Goal: Register for event/course: Sign up to attend an event or enroll in a course

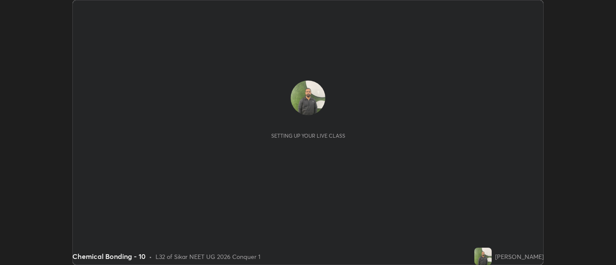
scroll to position [265, 616]
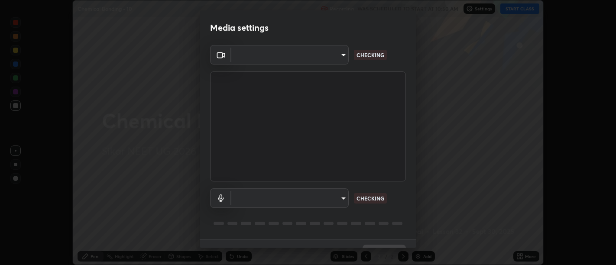
type input "d9b519daceb8a772394af6ea8e45353be5bbf62d8cb1cf3345c472de64055974"
type input "5912877718746b52c0806f9022d40e7bdc2f1b37034d74c7cf9e990fd38ad14d"
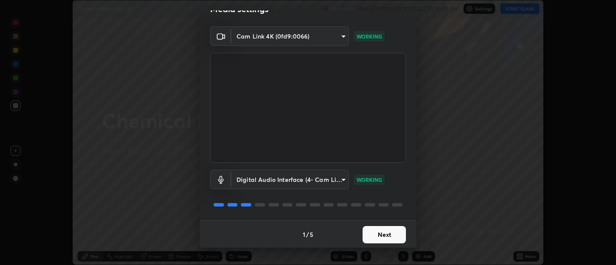
click at [383, 231] on button "Next" at bounding box center [384, 234] width 43 height 17
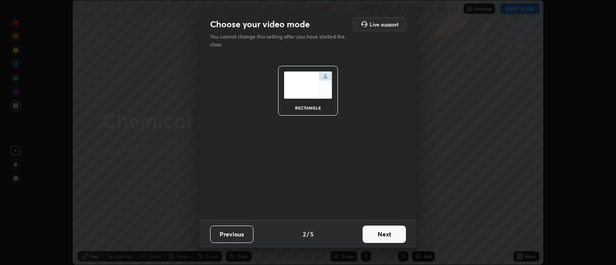
scroll to position [0, 0]
click at [385, 234] on button "Next" at bounding box center [384, 234] width 43 height 17
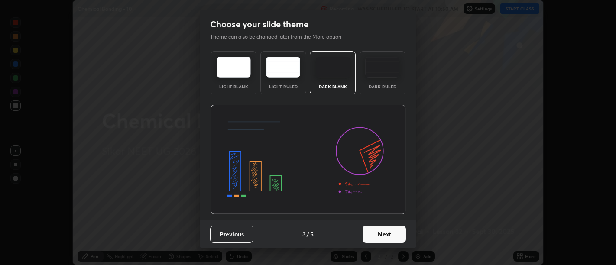
click at [384, 236] on button "Next" at bounding box center [384, 234] width 43 height 17
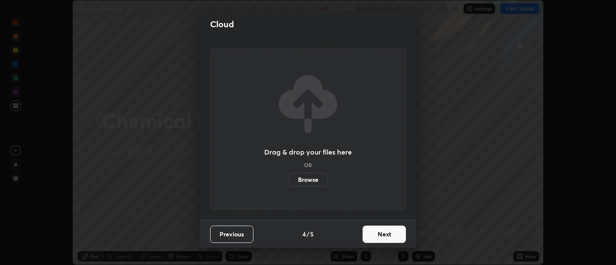
click at [385, 234] on button "Next" at bounding box center [384, 234] width 43 height 17
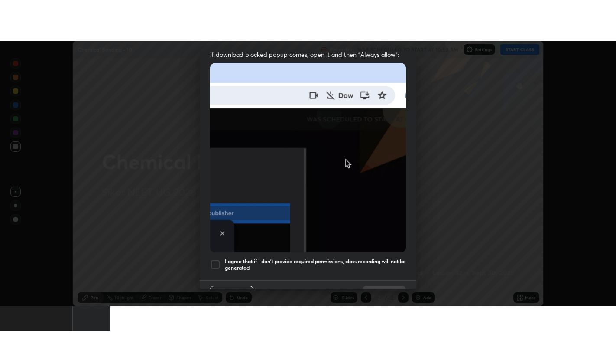
scroll to position [195, 0]
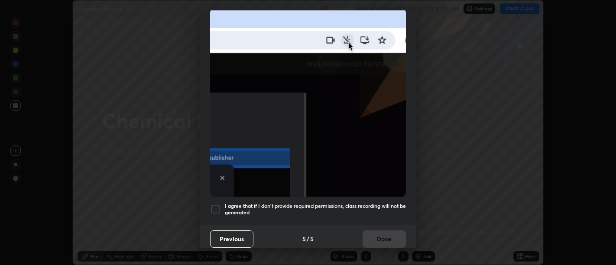
click at [381, 208] on h5 "I agree that if I don't provide required permissions, class recording will not …" at bounding box center [315, 209] width 181 height 13
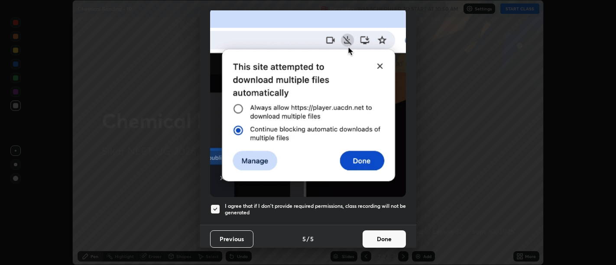
click at [385, 231] on button "Done" at bounding box center [384, 239] width 43 height 17
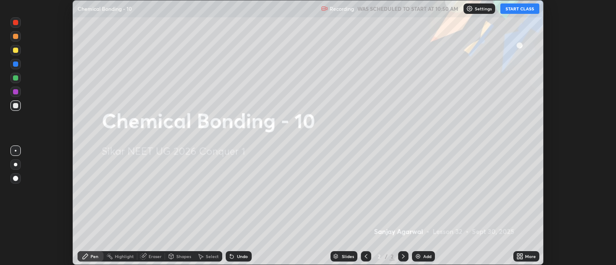
click at [521, 255] on icon at bounding box center [521, 255] width 2 height 2
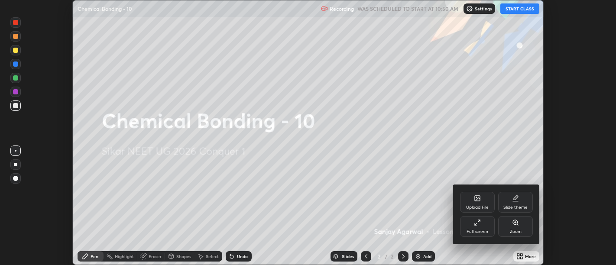
click at [484, 223] on div "Full screen" at bounding box center [477, 226] width 35 height 21
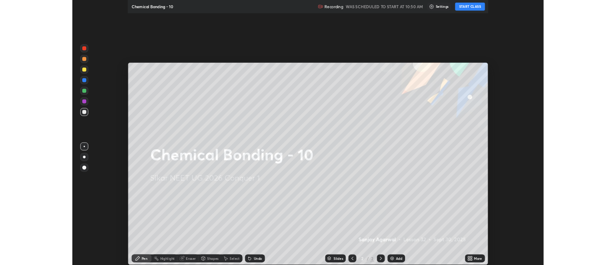
scroll to position [347, 616]
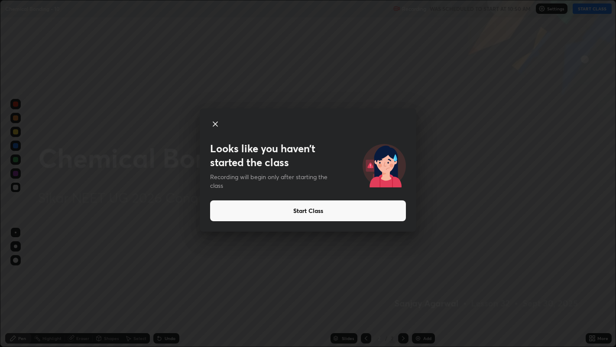
click at [308, 213] on button "Start Class" at bounding box center [308, 210] width 196 height 21
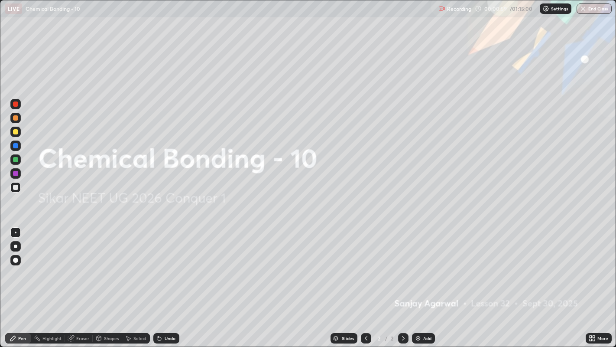
click at [416, 265] on img at bounding box center [418, 338] width 7 height 7
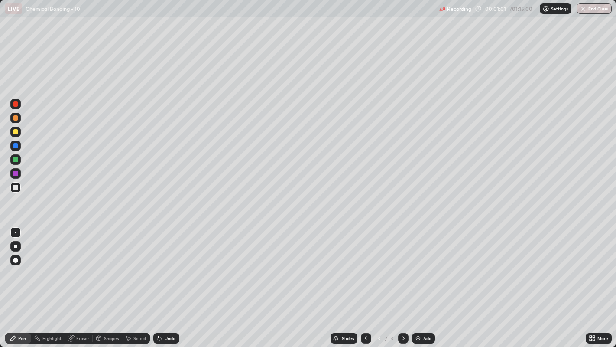
click at [15, 246] on div at bounding box center [15, 245] width 3 height 3
click at [15, 131] on div at bounding box center [15, 131] width 5 height 5
click at [171, 265] on div "Undo" at bounding box center [170, 338] width 11 height 4
click at [417, 265] on img at bounding box center [418, 338] width 7 height 7
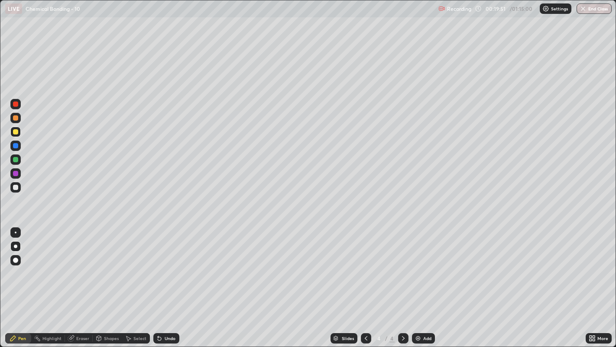
click at [81, 265] on div "Eraser" at bounding box center [82, 338] width 13 height 4
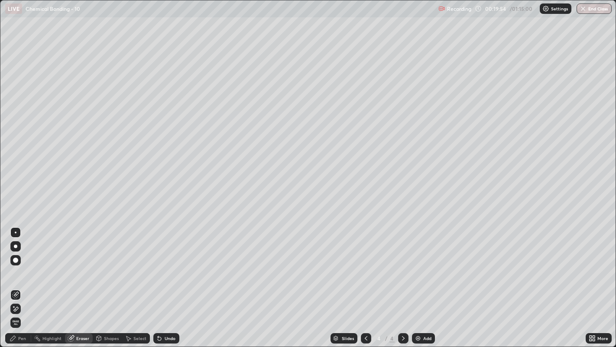
click at [21, 265] on div "Pen" at bounding box center [22, 338] width 8 height 4
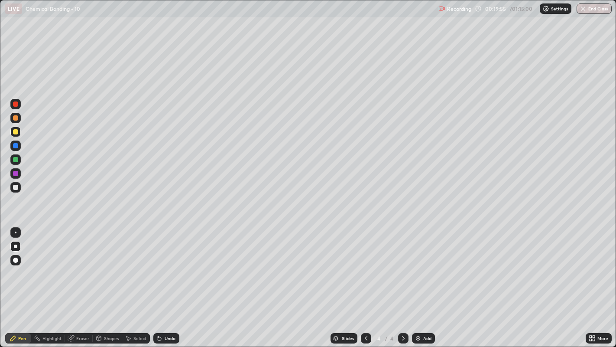
click at [22, 265] on div "Pen" at bounding box center [22, 338] width 8 height 4
click at [427, 265] on div "Add" at bounding box center [427, 338] width 8 height 4
click at [18, 187] on div at bounding box center [15, 187] width 5 height 5
click at [15, 130] on div at bounding box center [15, 131] width 5 height 5
click at [118, 265] on div "Shapes" at bounding box center [107, 337] width 29 height 17
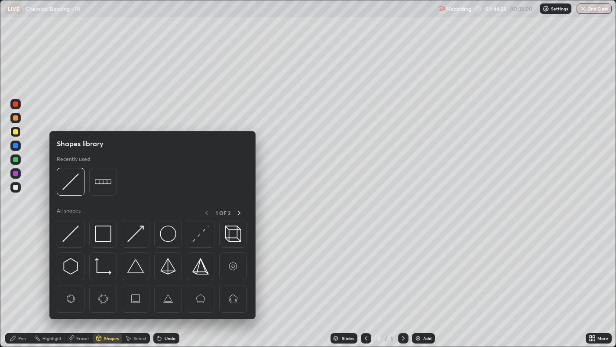
click at [24, 265] on div "Pen" at bounding box center [22, 338] width 8 height 4
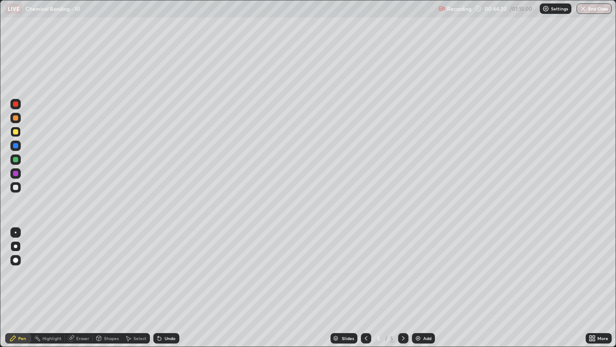
click at [80, 265] on div "Eraser" at bounding box center [79, 337] width 28 height 17
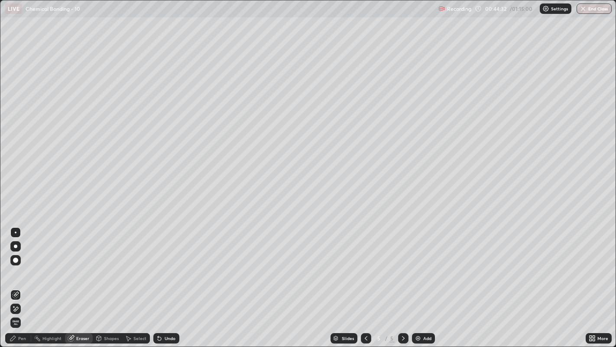
click at [21, 265] on div "Pen" at bounding box center [22, 338] width 8 height 4
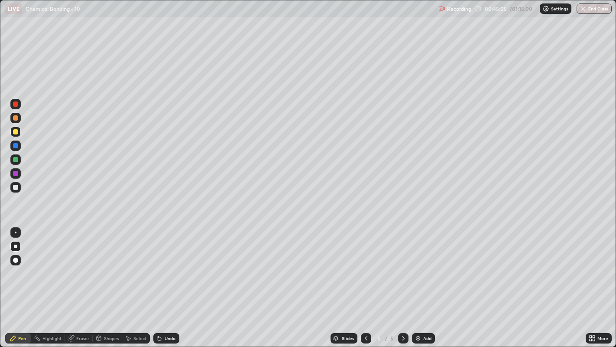
click at [15, 186] on div at bounding box center [15, 187] width 5 height 5
click at [13, 130] on div at bounding box center [15, 131] width 5 height 5
click at [13, 188] on div at bounding box center [15, 187] width 5 height 5
click at [415, 265] on img at bounding box center [418, 338] width 7 height 7
click at [583, 9] on img "button" at bounding box center [583, 8] width 7 height 7
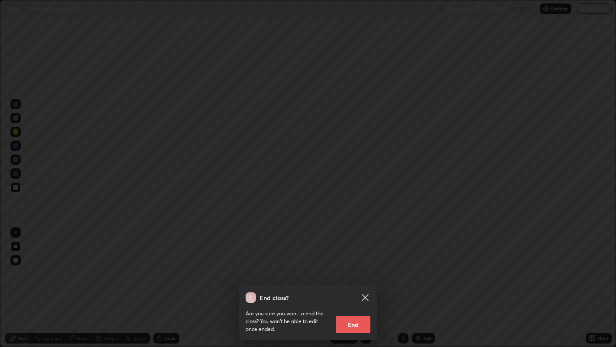
click at [353, 265] on button "End" at bounding box center [353, 324] width 35 height 17
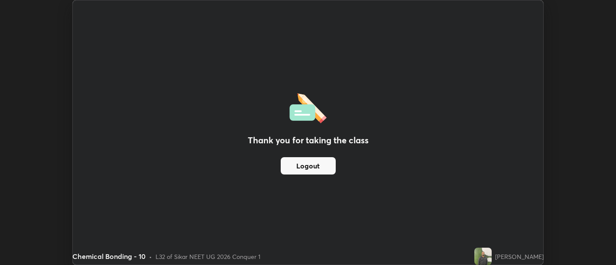
scroll to position [43073, 42722]
